Goal: Find specific page/section: Find specific page/section

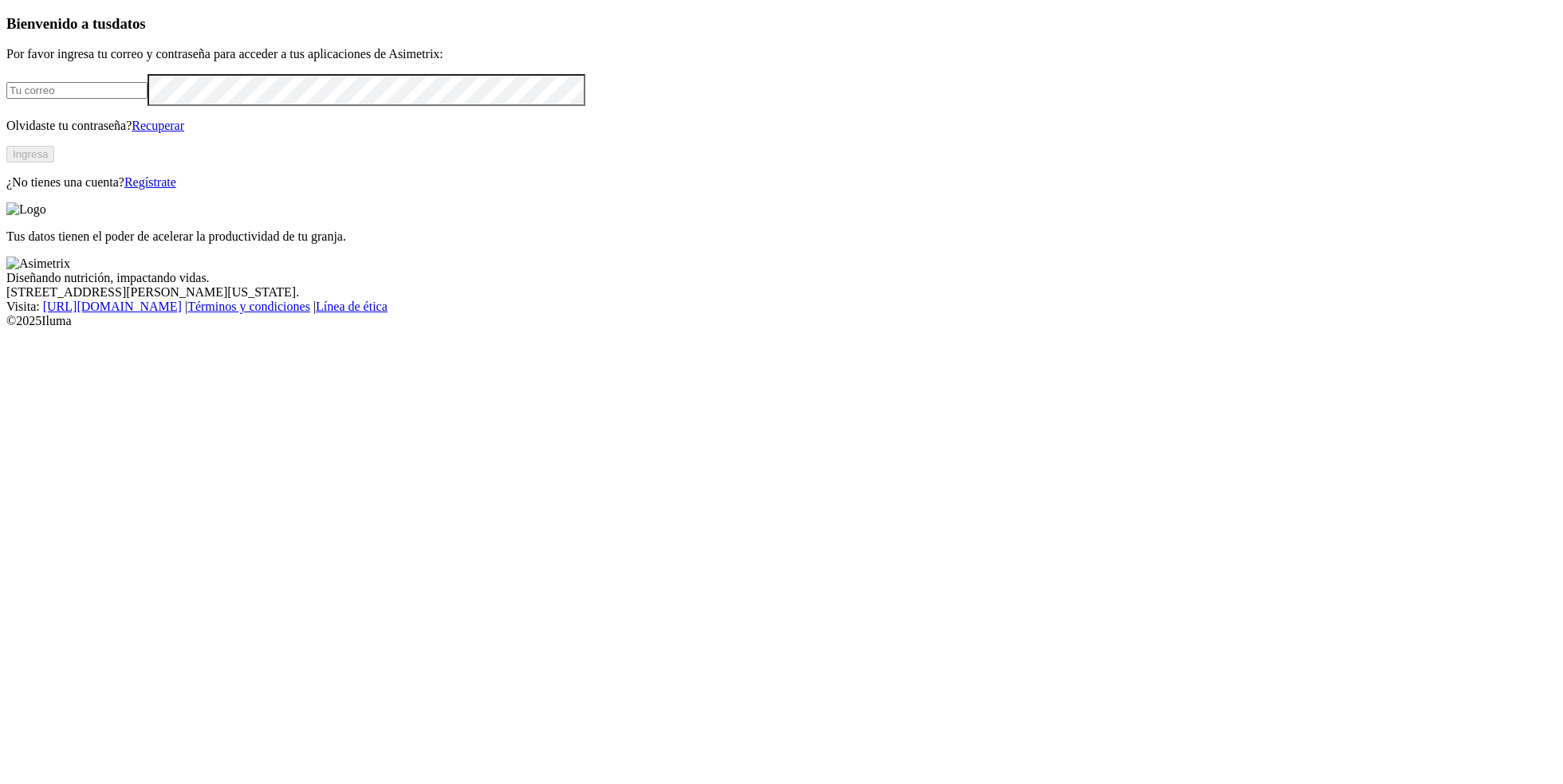
click at [148, 99] on input "email" at bounding box center [77, 89] width 141 height 17
type input "[PERSON_NAME][EMAIL_ADDRESS][PERSON_NAME][DOMAIN_NAME]"
click at [347, 190] on div "Bienvenido a tus datos Por favor ingresa tu correo y contraseña para acceder a …" at bounding box center [782, 102] width 1549 height 174
click at [55, 162] on button "Ingresa" at bounding box center [30, 154] width 48 height 17
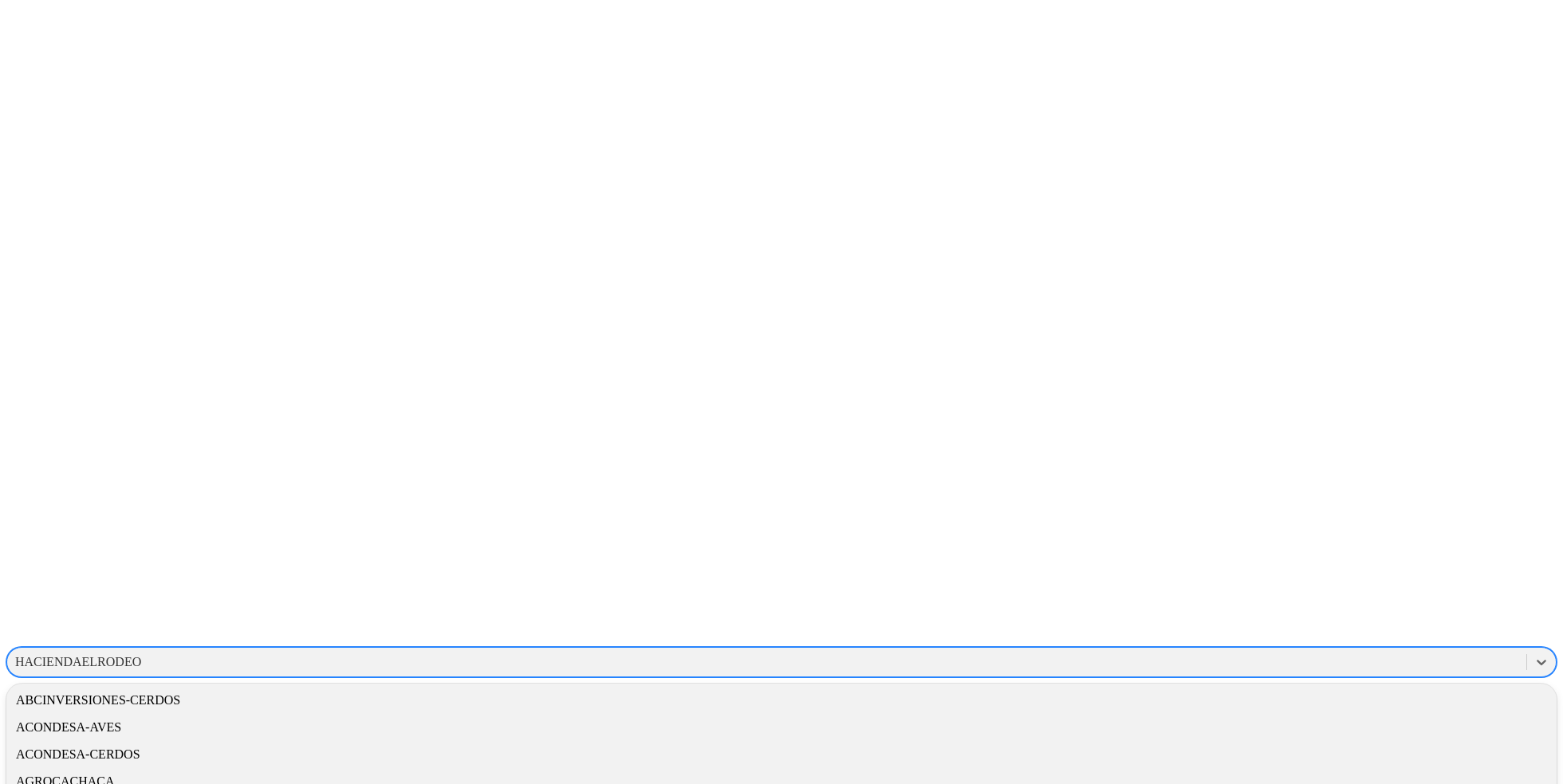
click at [141, 655] on div "HACIENDAELRODEO" at bounding box center [78, 661] width 126 height 15
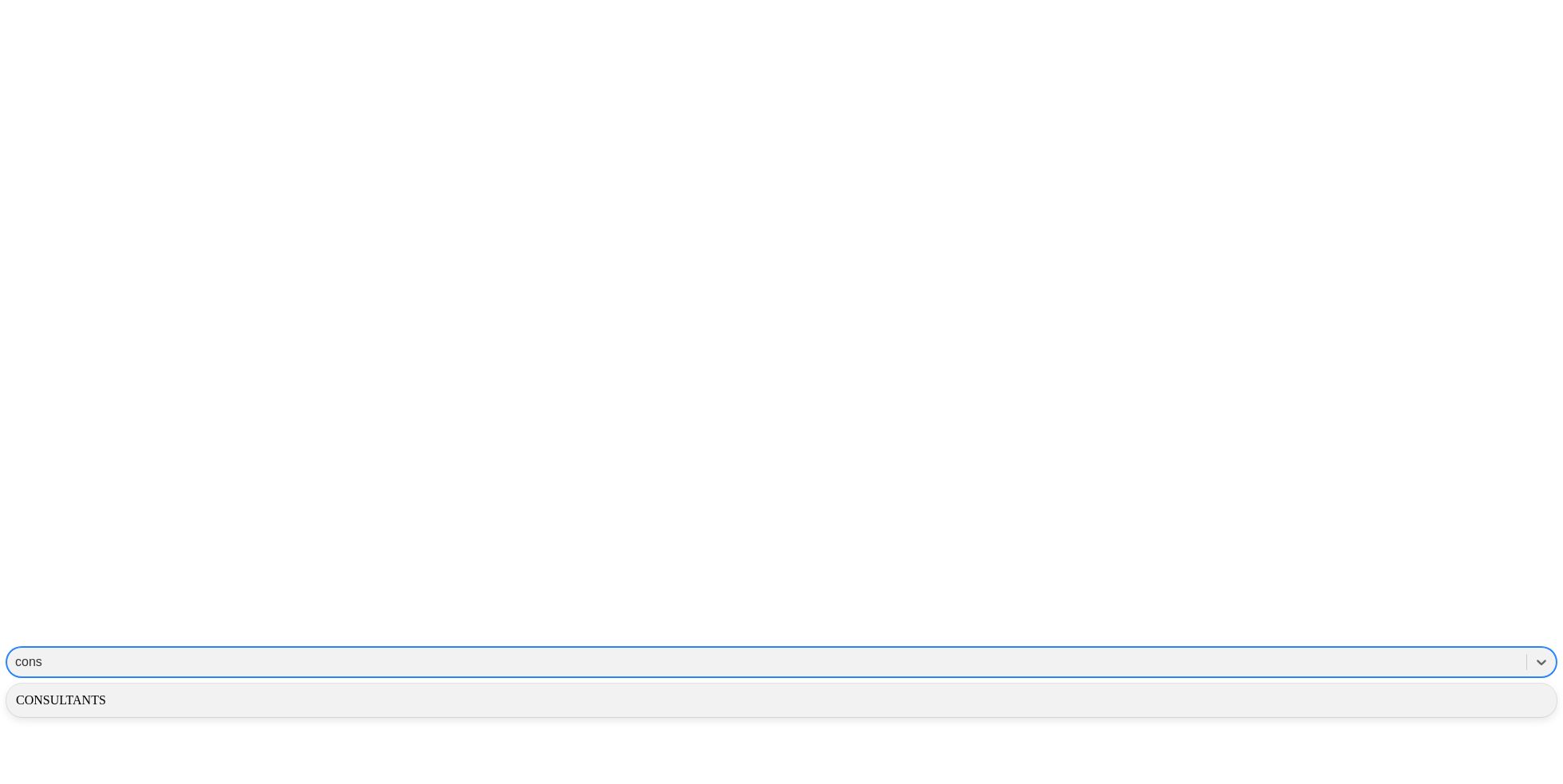
type input "consu"
click at [1183, 687] on div "CONSULTANTS" at bounding box center [782, 700] width 1549 height 27
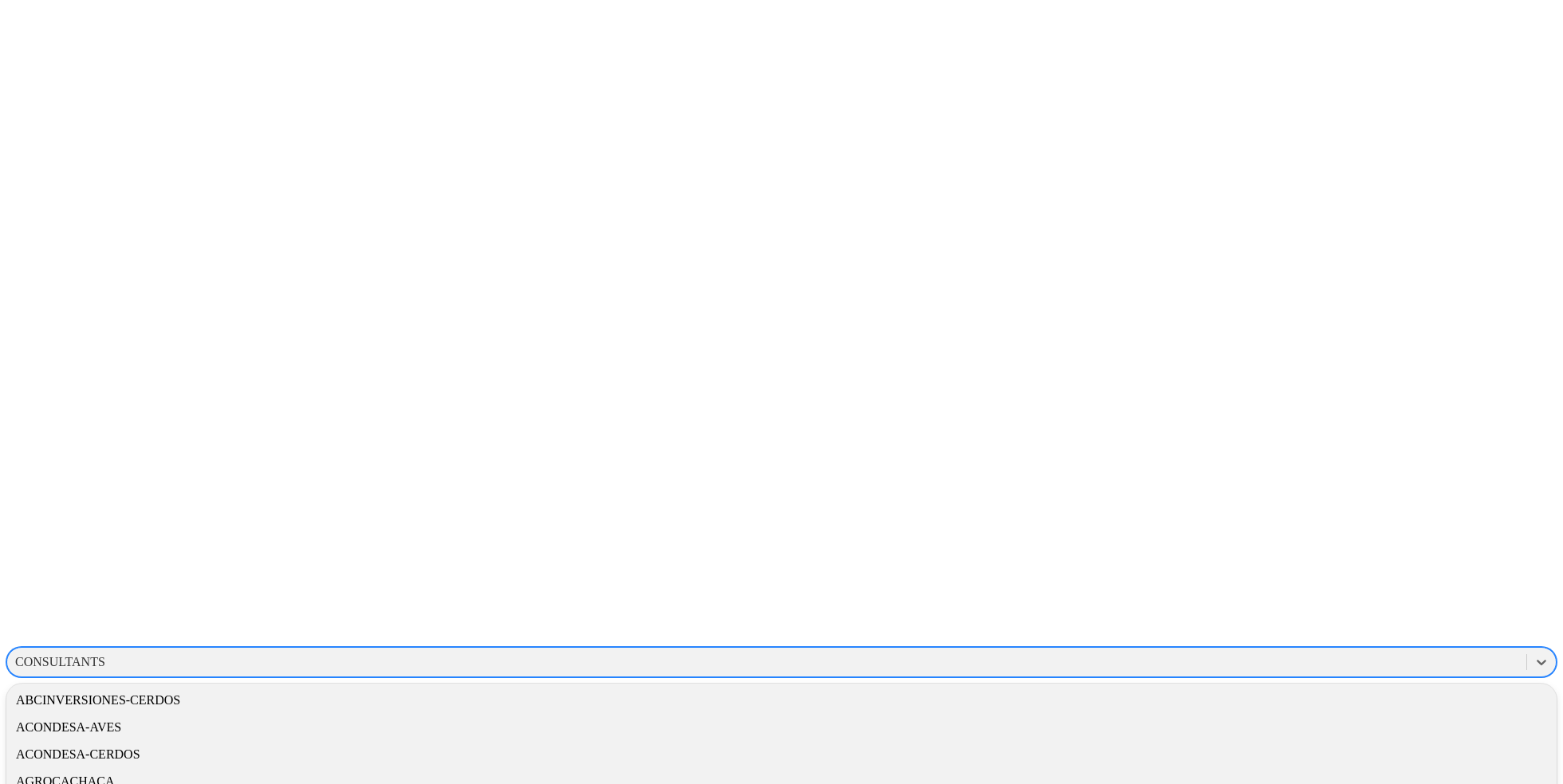
click at [105, 655] on div "CONSULTANTS" at bounding box center [60, 661] width 91 height 15
type input "agro"
click at [1378, 714] on div "AGROCAUCHO" at bounding box center [782, 728] width 1549 height 27
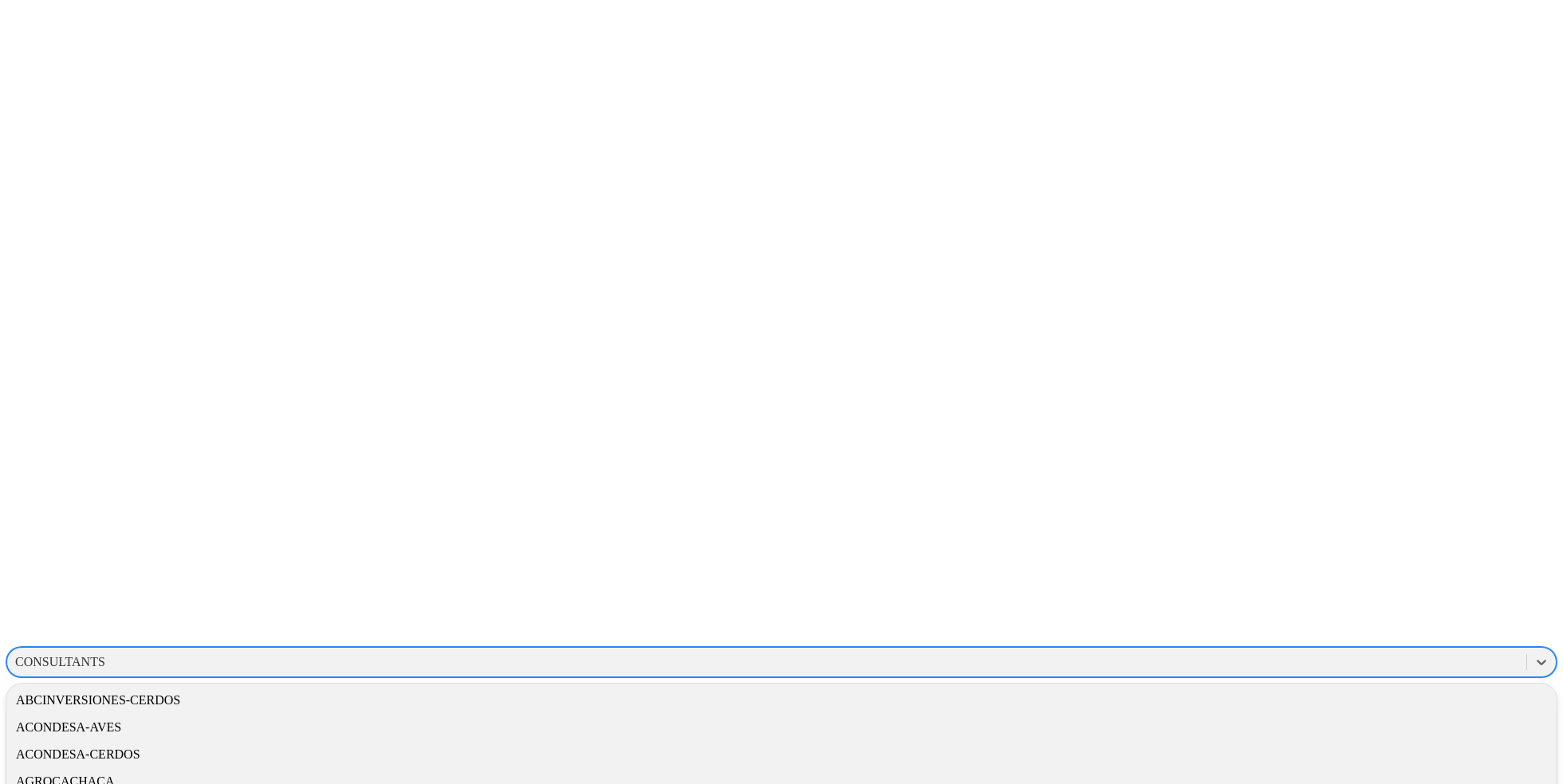
click at [105, 655] on div "CONSULTANTS" at bounding box center [60, 661] width 91 height 15
type input "agro"
click at [1361, 714] on div "AGROCAUCHO" at bounding box center [782, 728] width 1549 height 27
